Goal: Communication & Community: Answer question/provide support

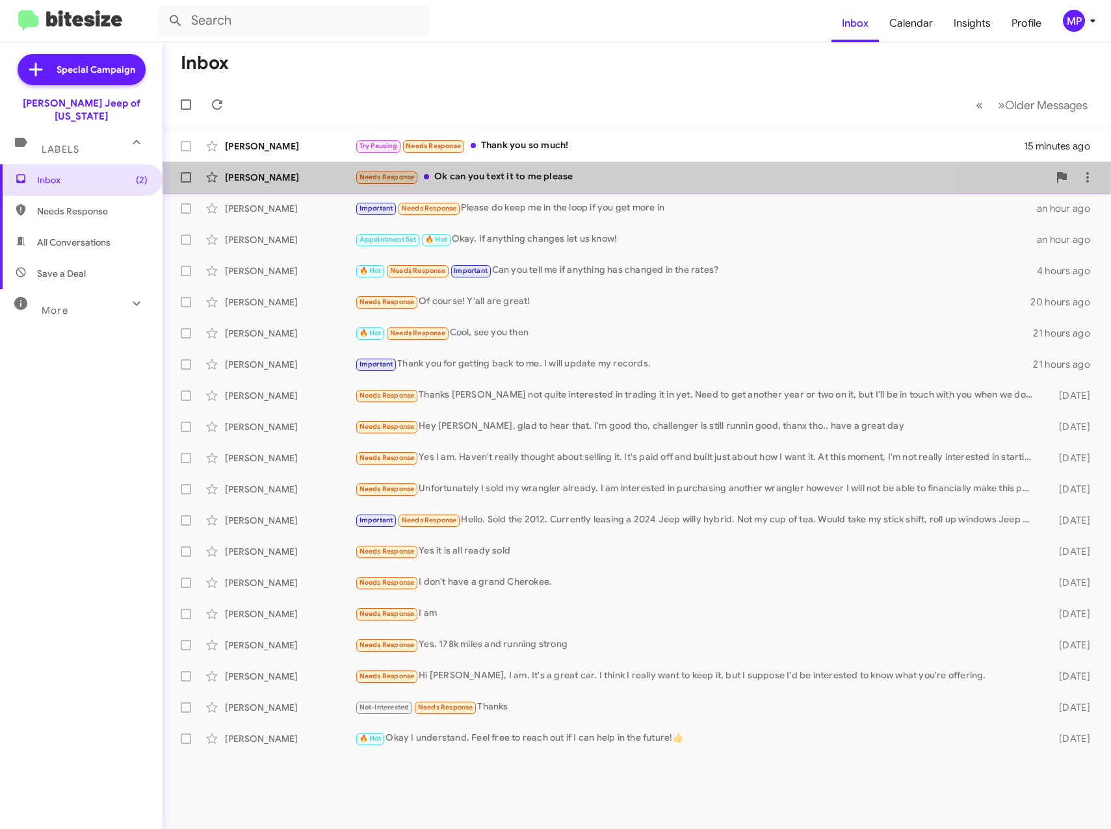
click at [536, 179] on div "Needs Response Ok can you text it to me please" at bounding box center [702, 177] width 694 height 15
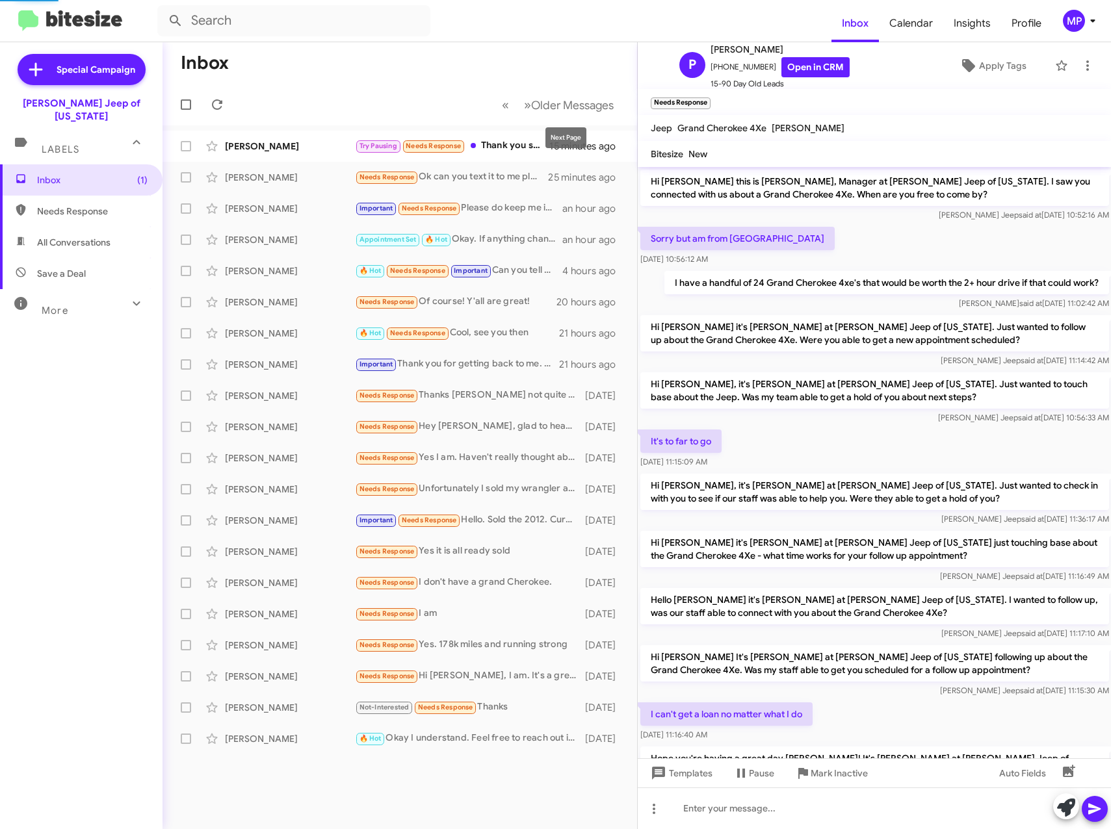
scroll to position [272, 0]
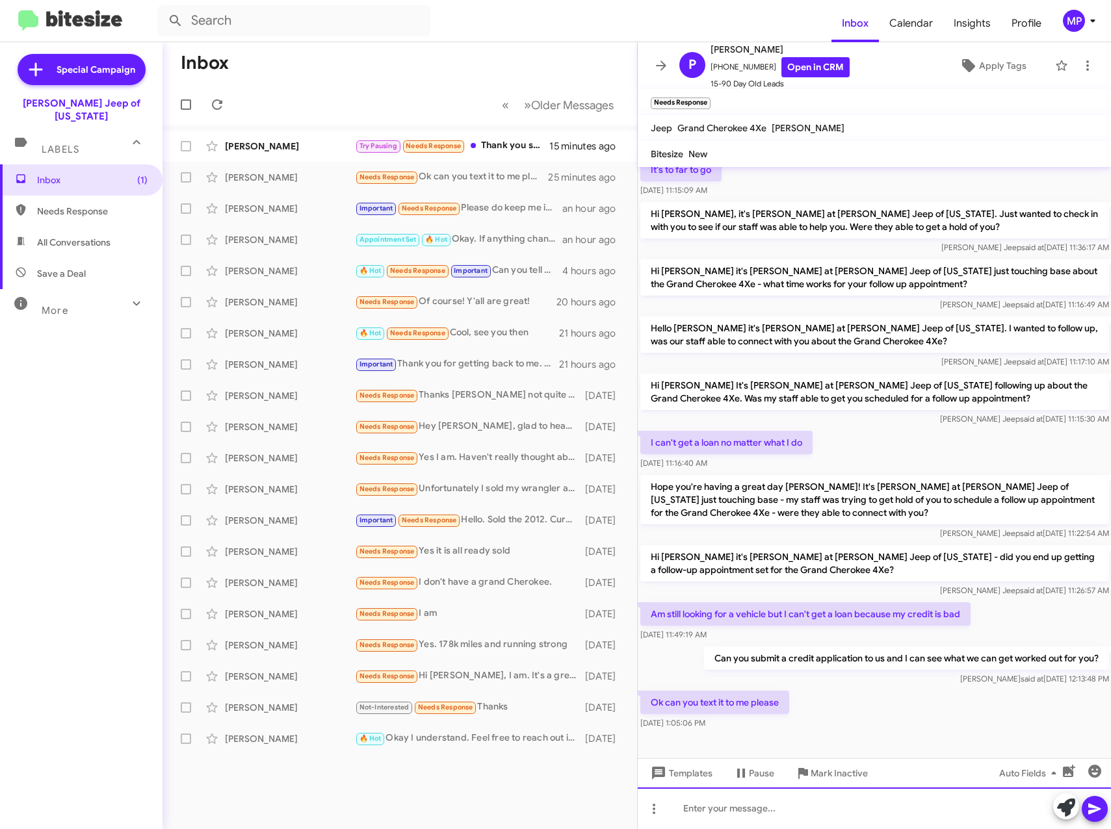
paste div
click at [1104, 811] on button at bounding box center [1095, 809] width 26 height 26
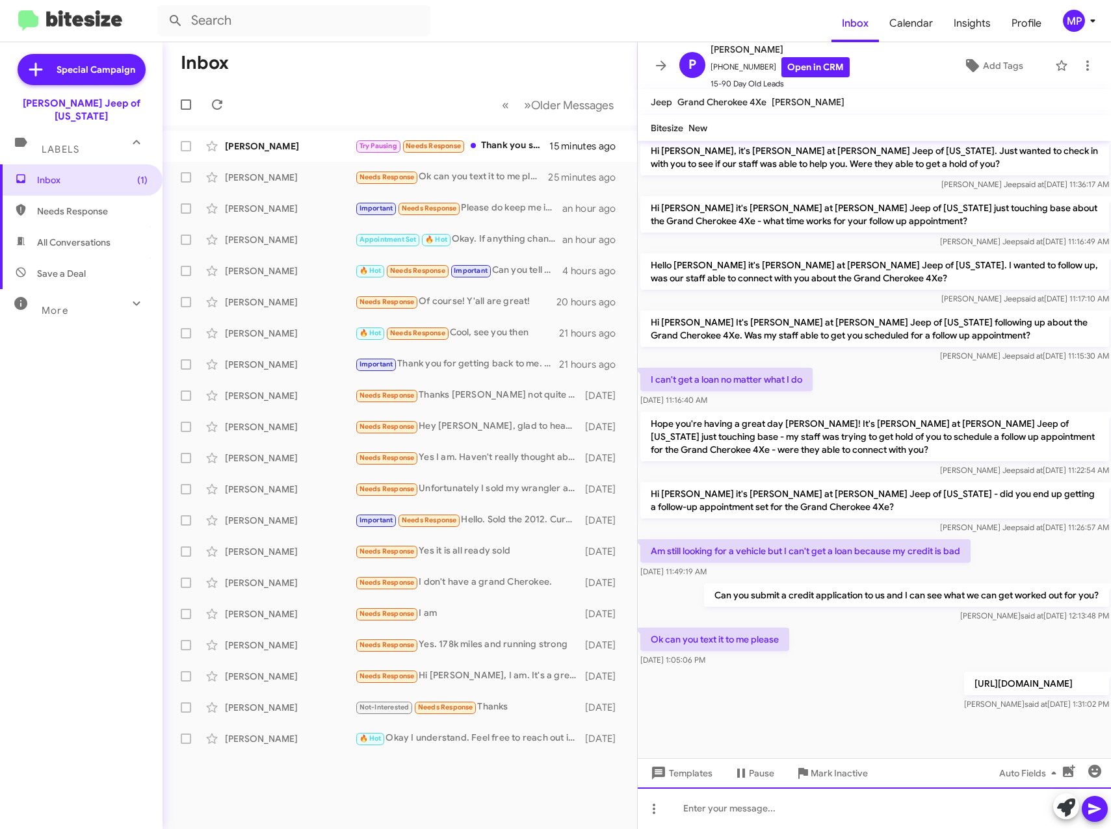
scroll to position [319, 0]
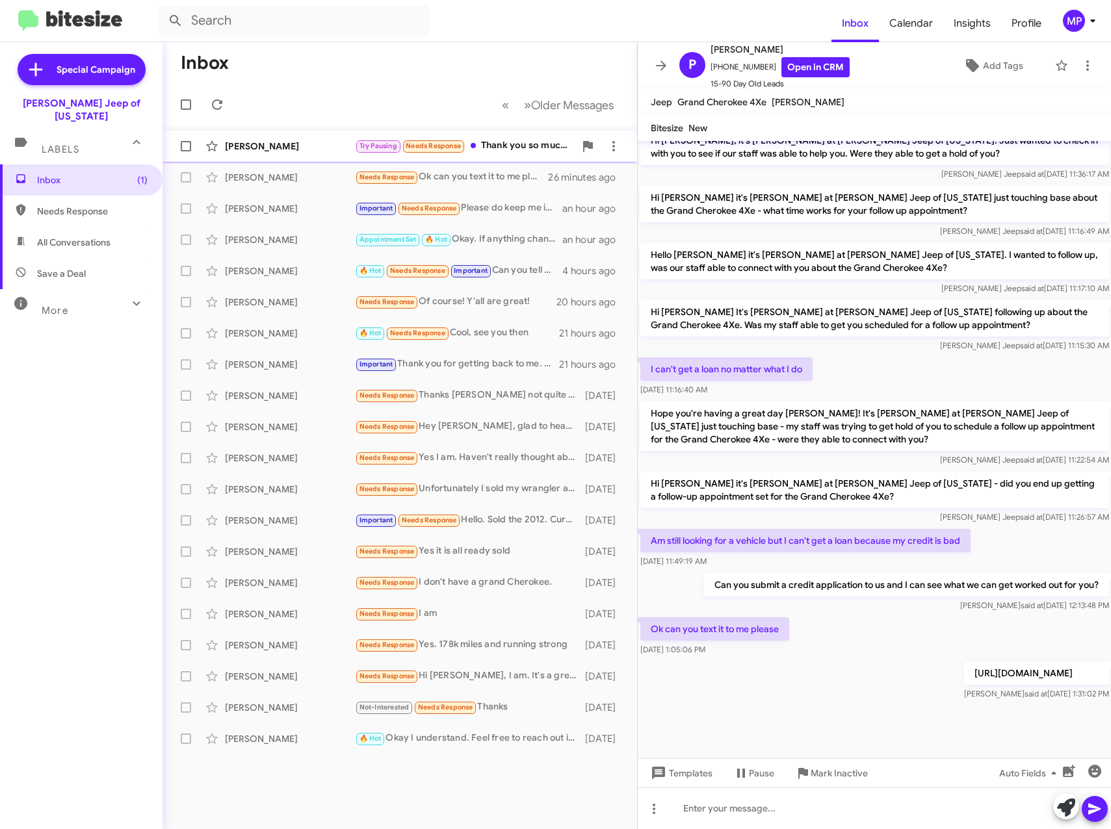
click at [306, 150] on div "[PERSON_NAME]" at bounding box center [290, 146] width 130 height 13
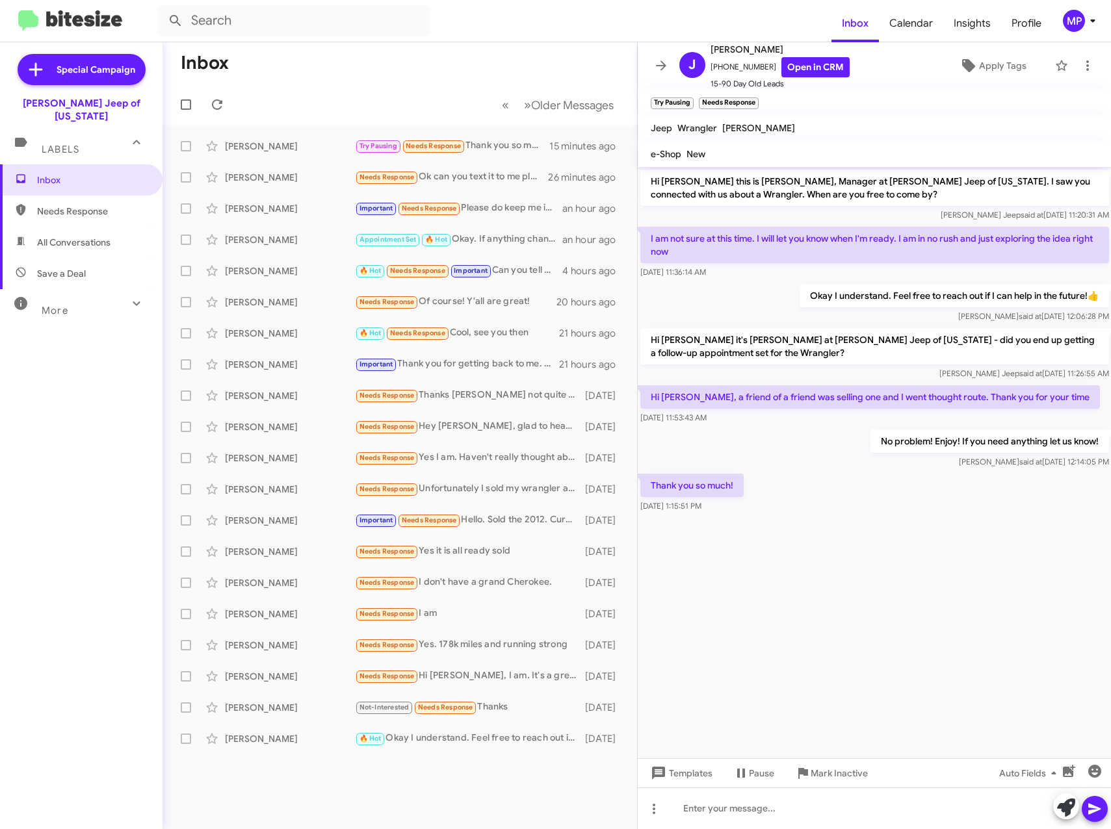
click at [195, 62] on h1 "Inbox" at bounding box center [205, 63] width 48 height 21
click at [655, 63] on icon at bounding box center [661, 66] width 16 height 16
